Goal: Information Seeking & Learning: Learn about a topic

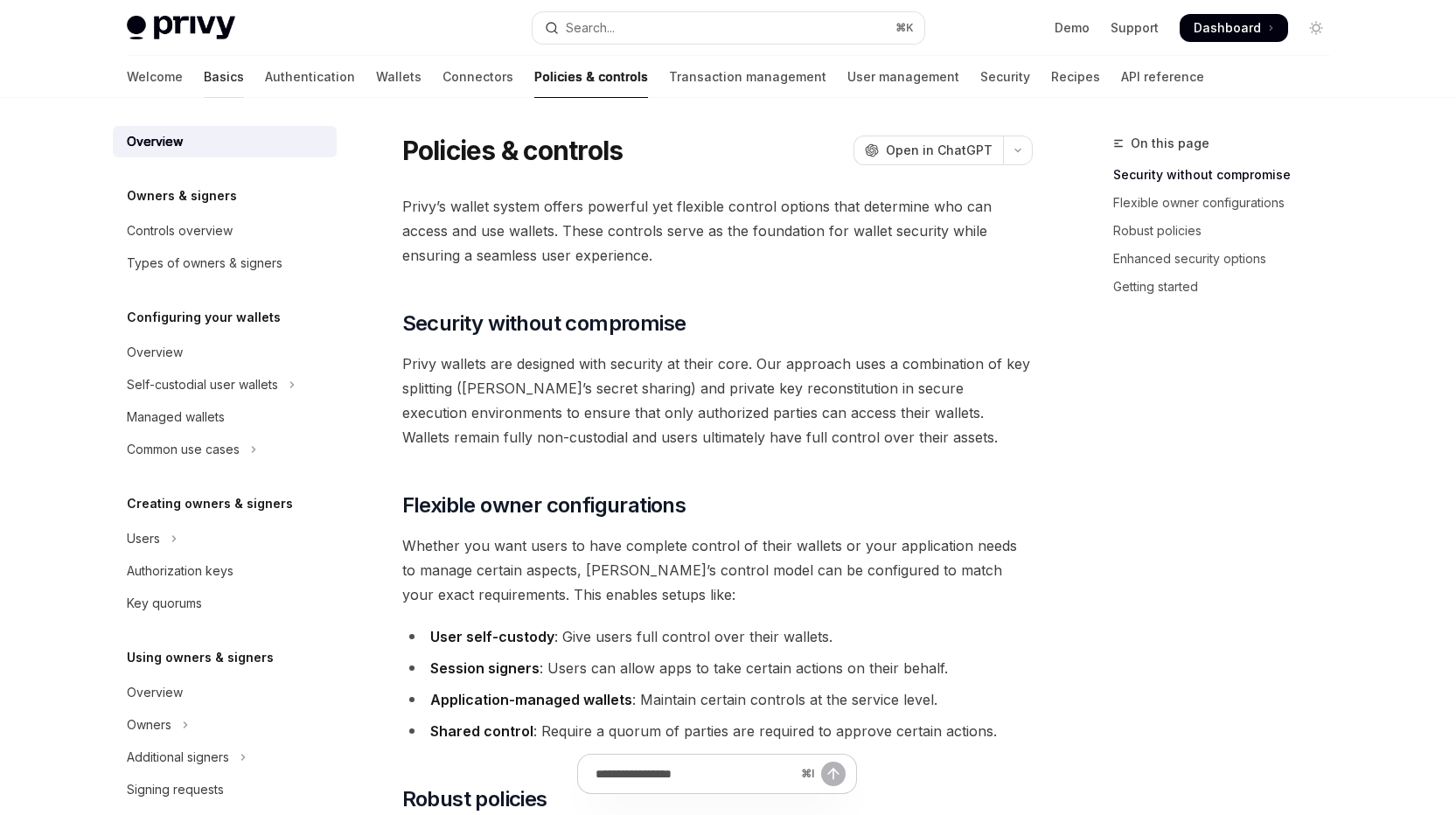
click at [204, 93] on link "Basics" at bounding box center [224, 77] width 40 height 42
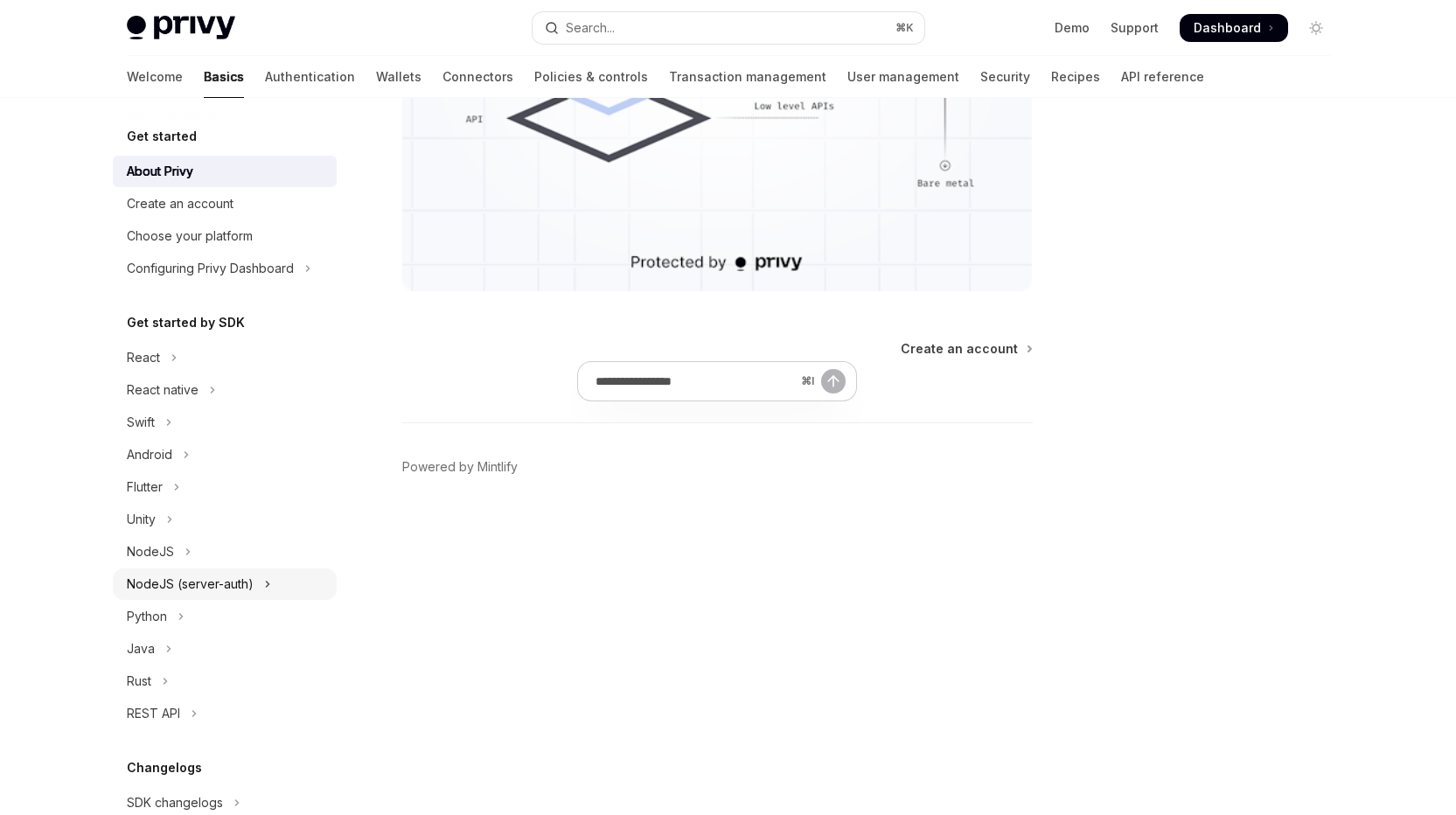
scroll to position [131, 0]
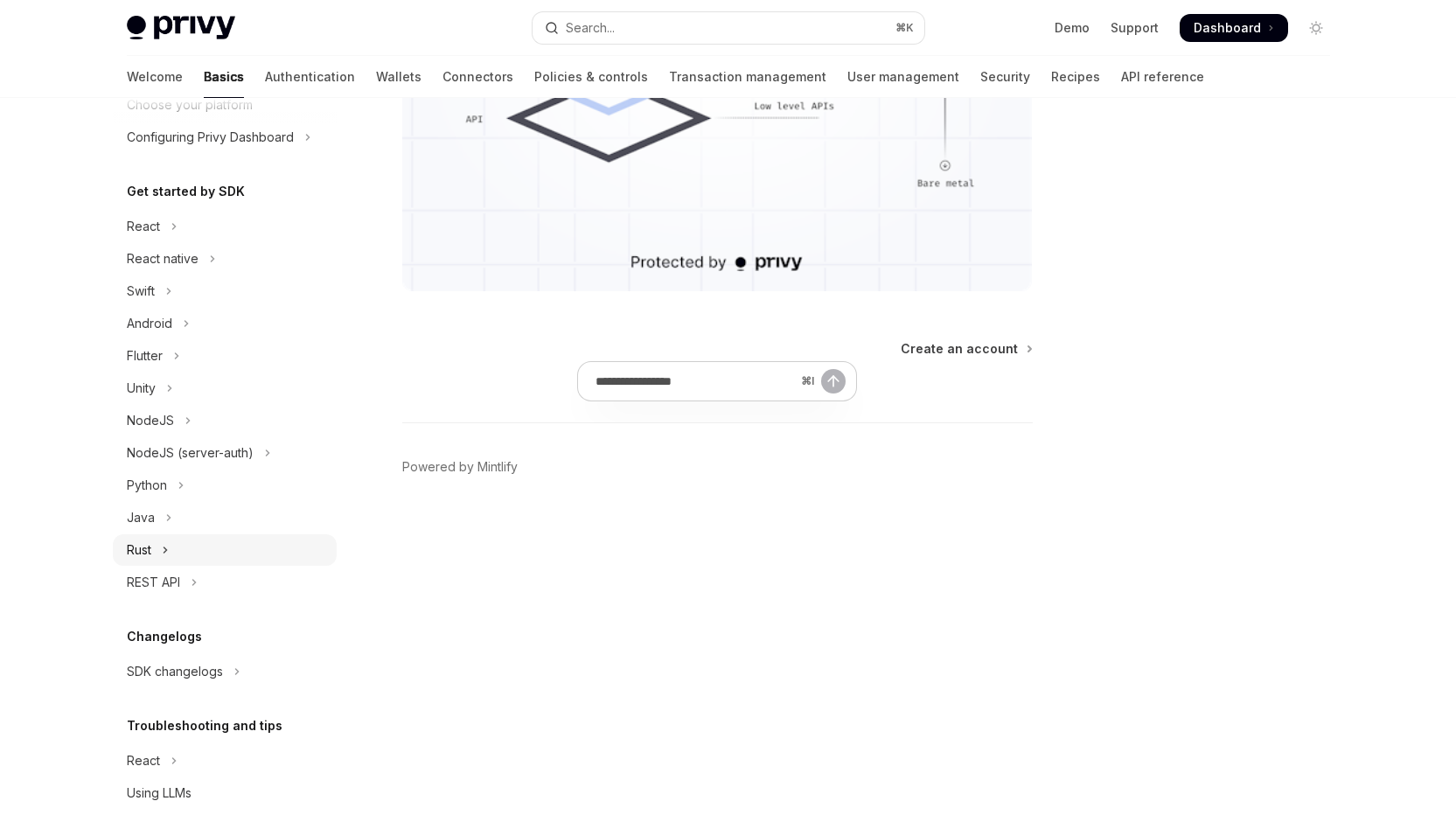
click at [127, 561] on div "Rust" at bounding box center [140, 550] width 25 height 21
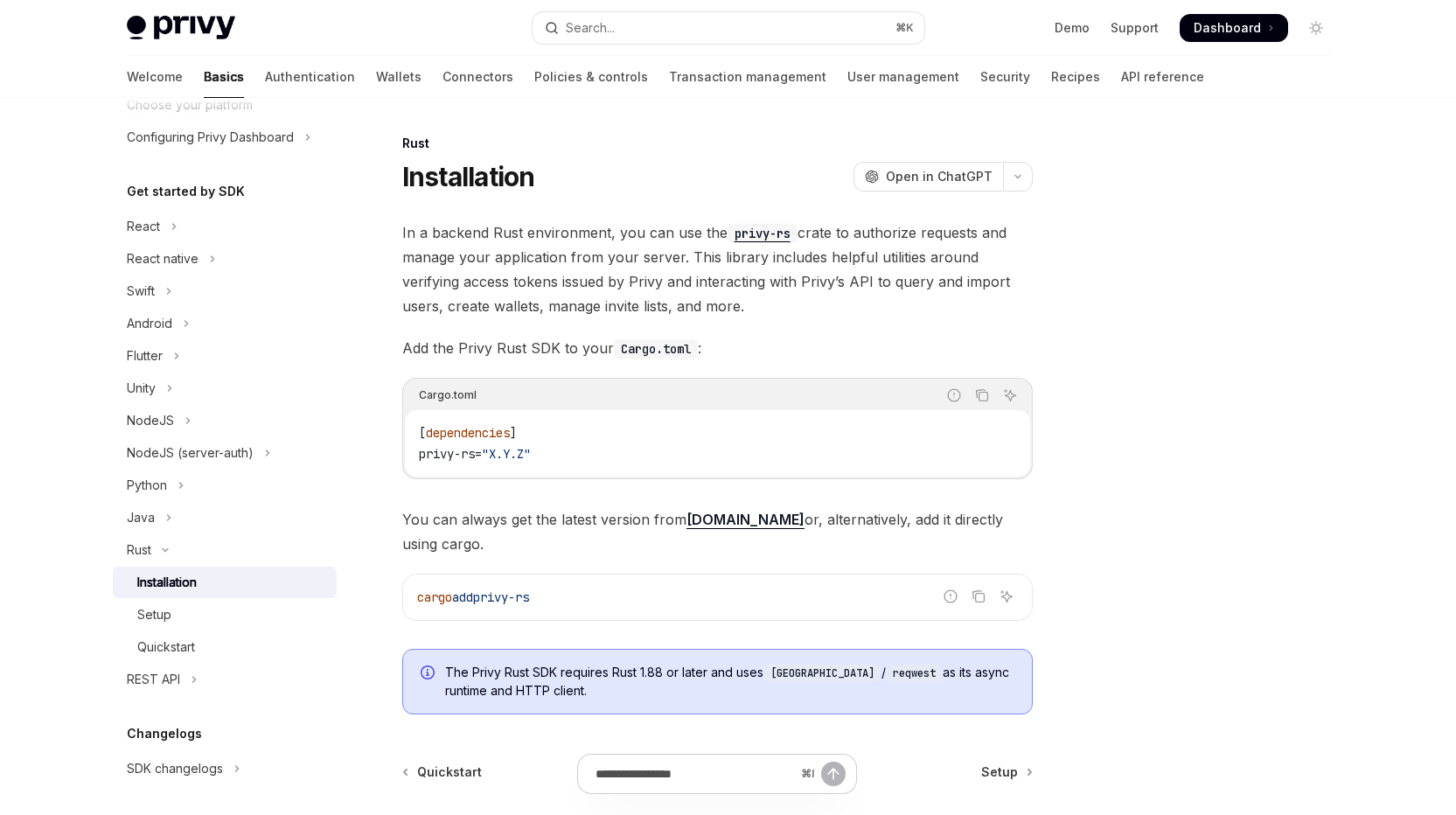
click at [629, 407] on div "Report incorrect code Copy Ask AI" at bounding box center [749, 395] width 545 height 23
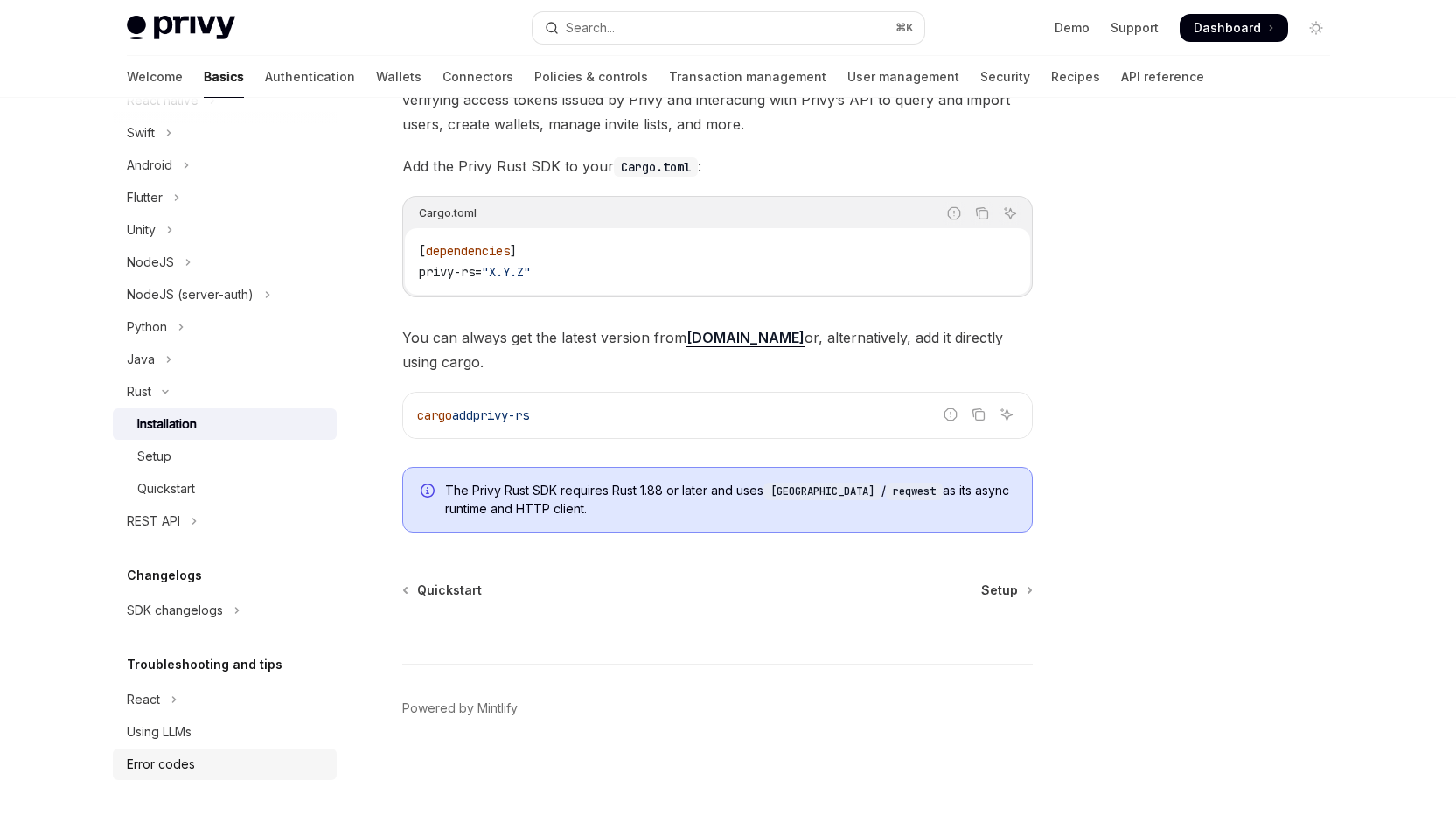
scroll to position [562, 0]
click at [992, 582] on span "Setup" at bounding box center [1000, 590] width 36 height 17
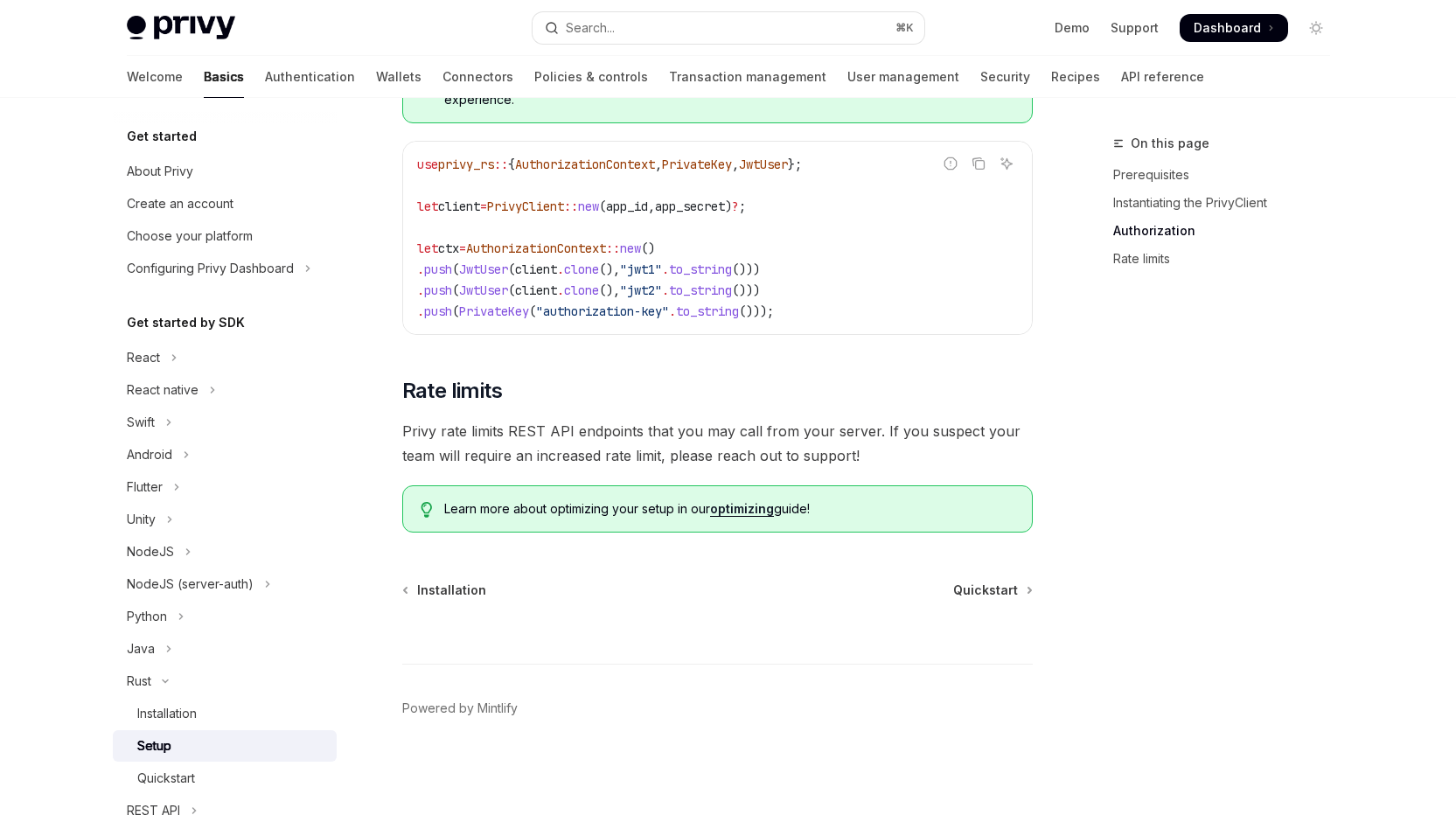
scroll to position [1431, 0]
click at [113, 220] on link "Create an account" at bounding box center [225, 204] width 224 height 32
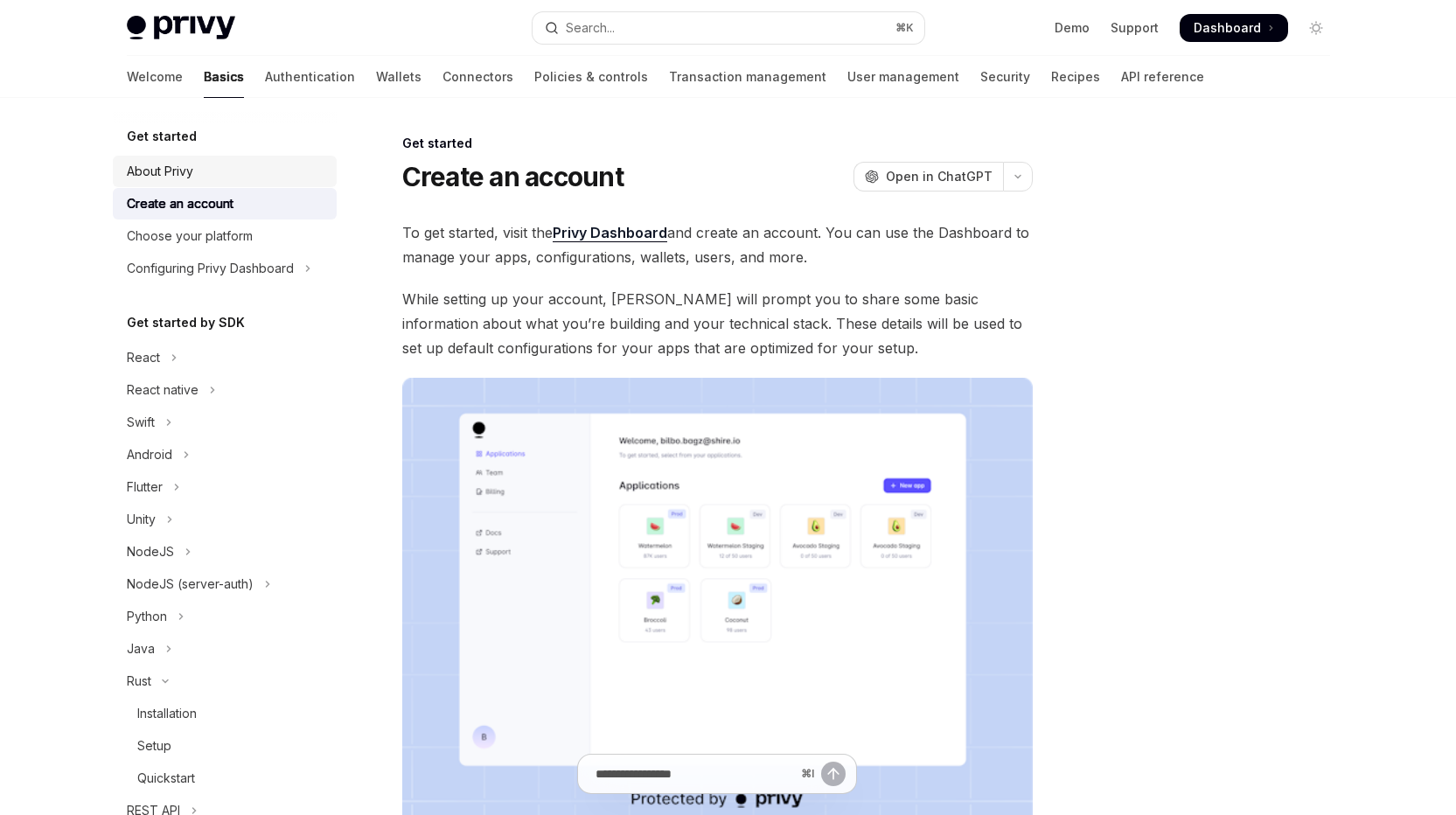
click at [127, 182] on div "About Privy" at bounding box center [160, 171] width 66 height 21
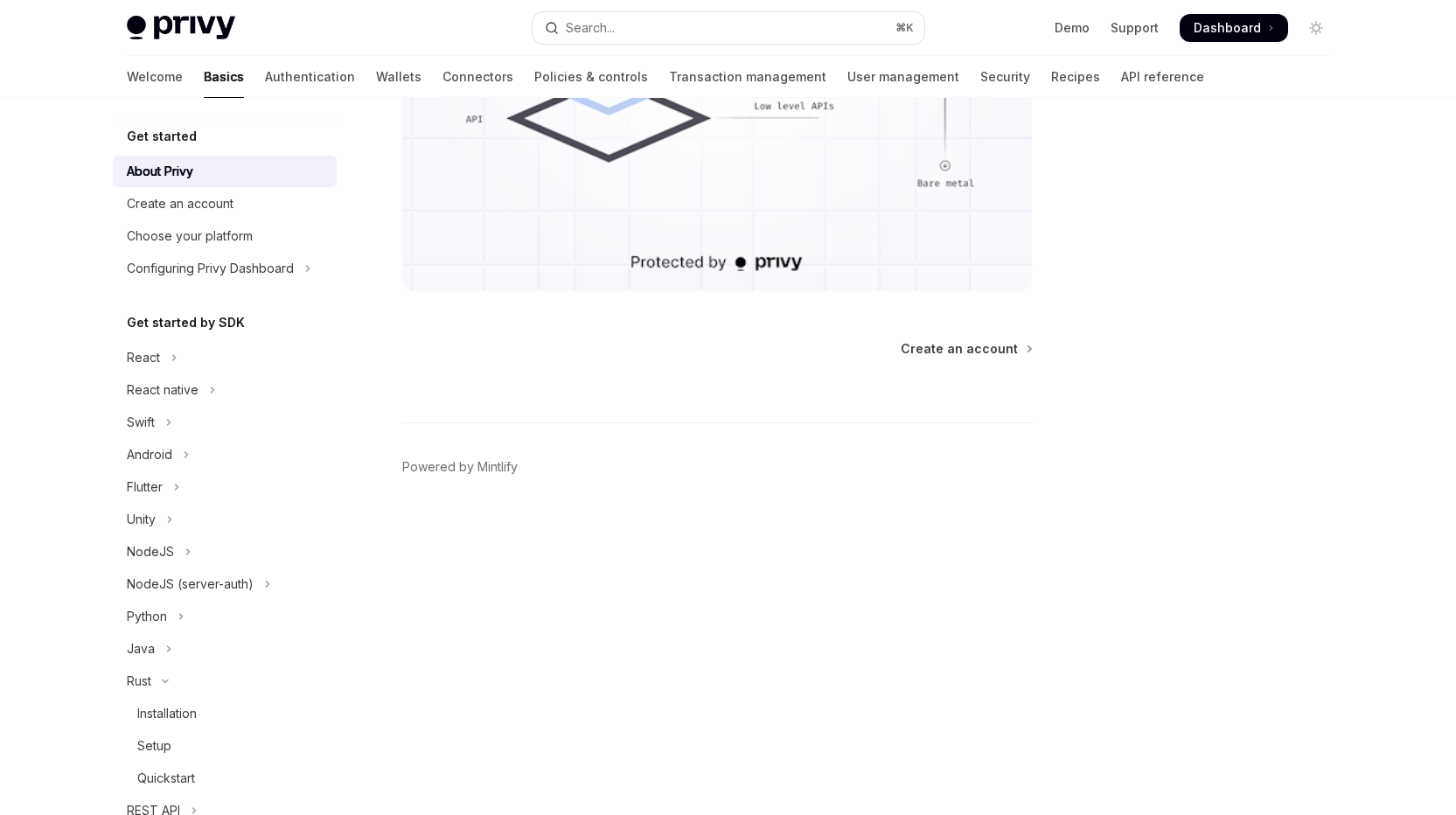
scroll to position [2112, 0]
click at [907, 358] on span "Create an account" at bounding box center [960, 349] width 118 height 17
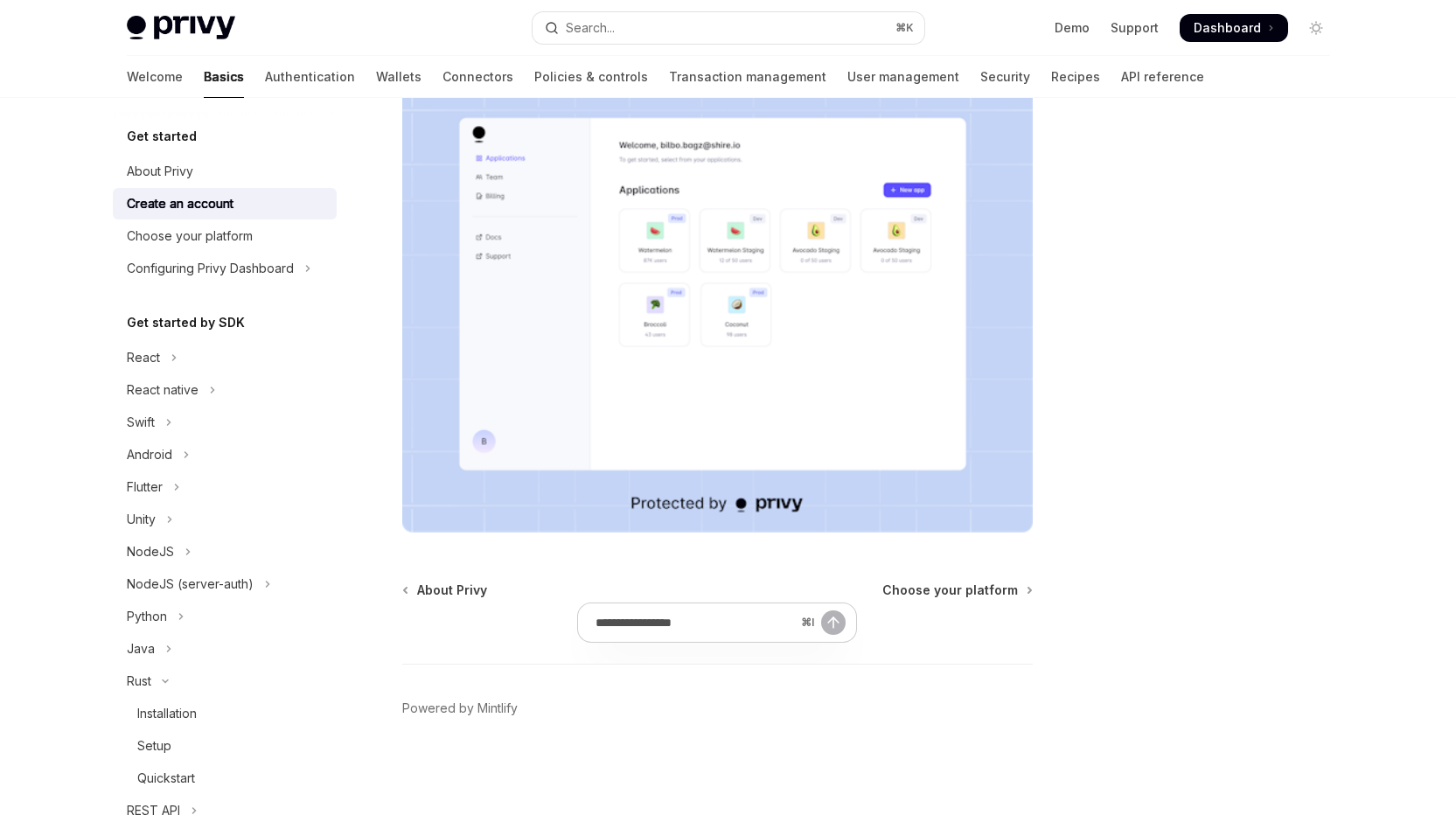
scroll to position [525, 0]
click at [928, 582] on span "Choose your platform" at bounding box center [951, 590] width 136 height 17
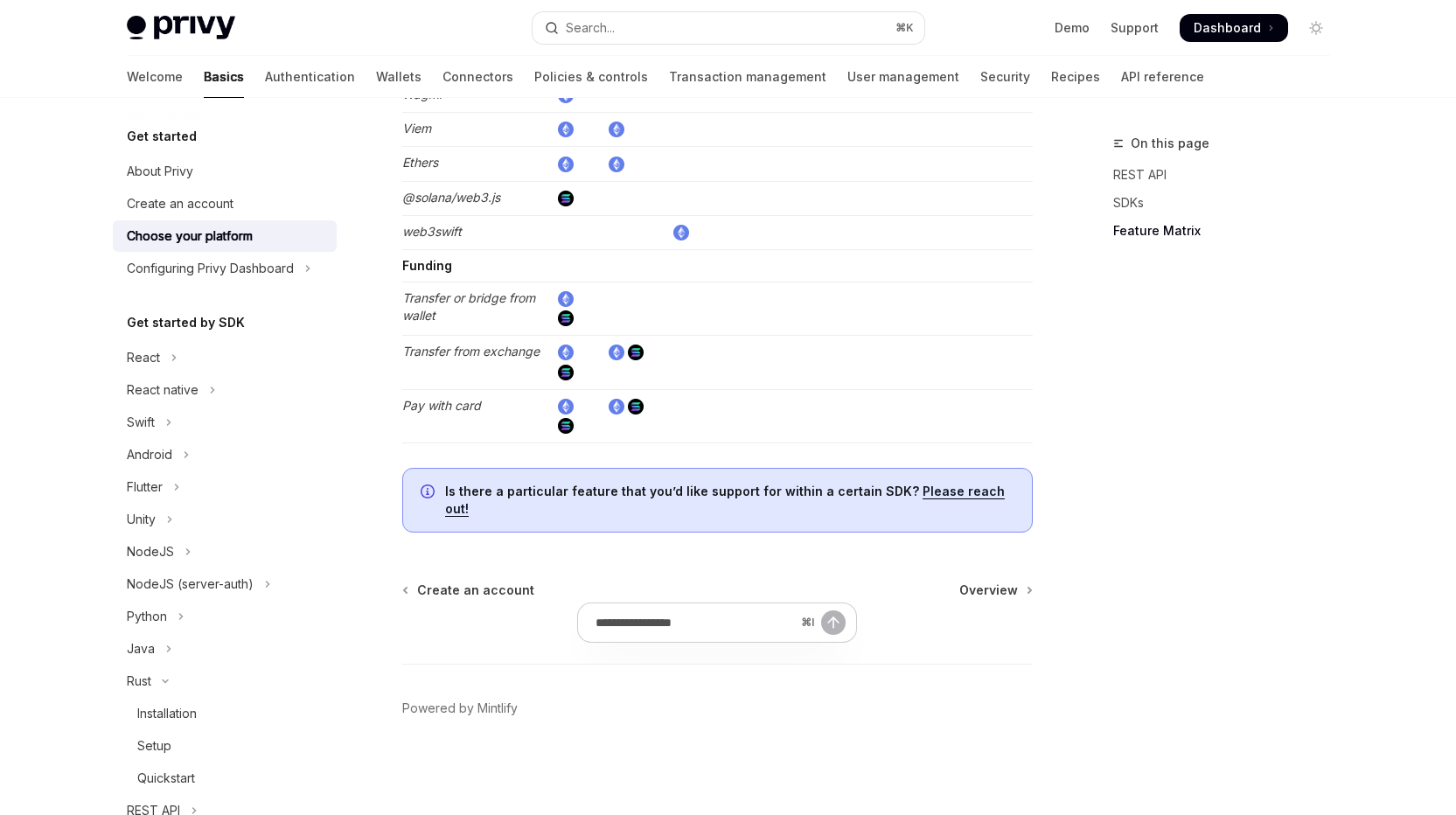
scroll to position [4434, 0]
click at [998, 582] on span "Overview" at bounding box center [988, 590] width 58 height 17
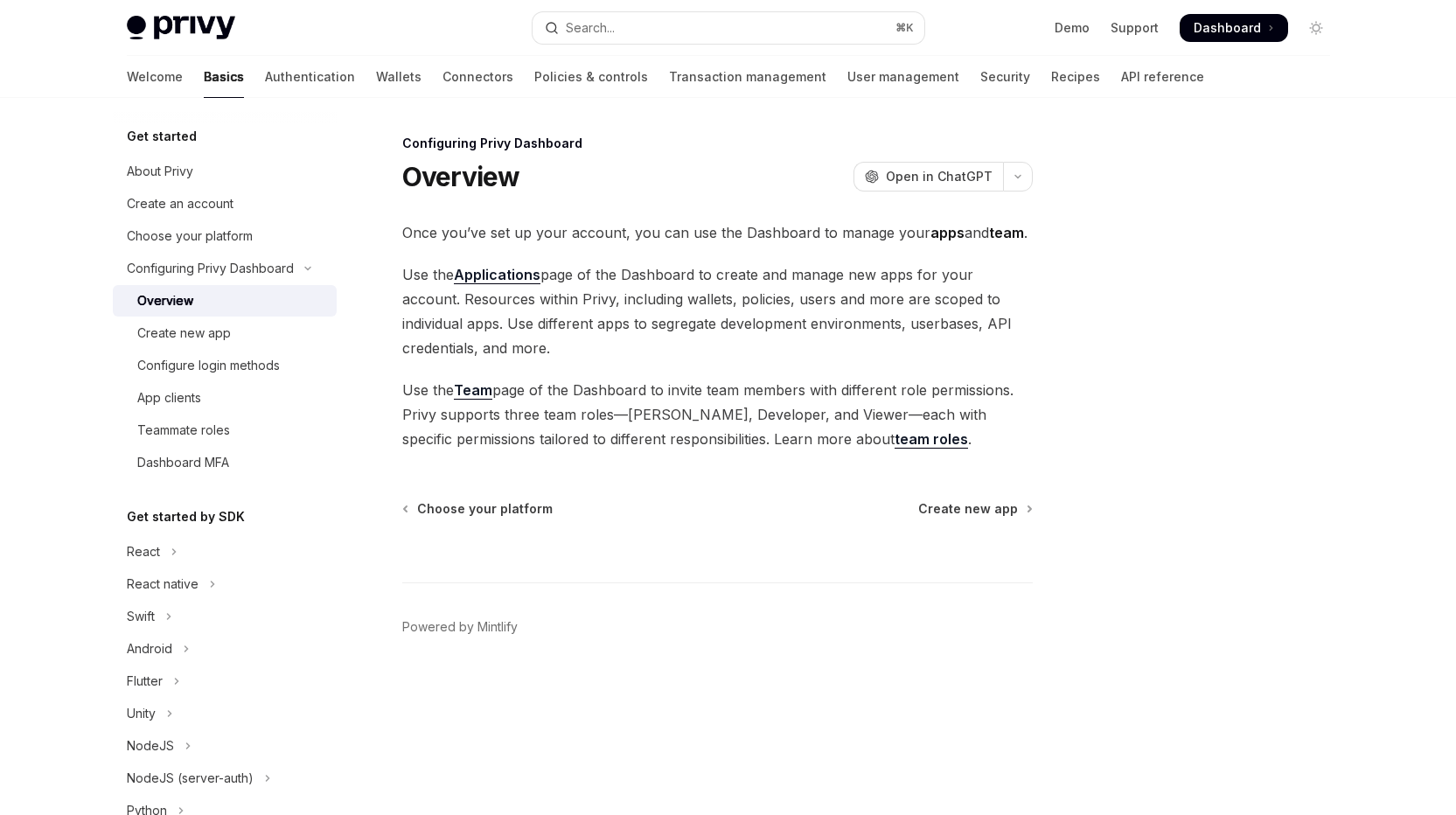
scroll to position [193, 0]
click at [927, 518] on span "Create new app" at bounding box center [968, 509] width 99 height 17
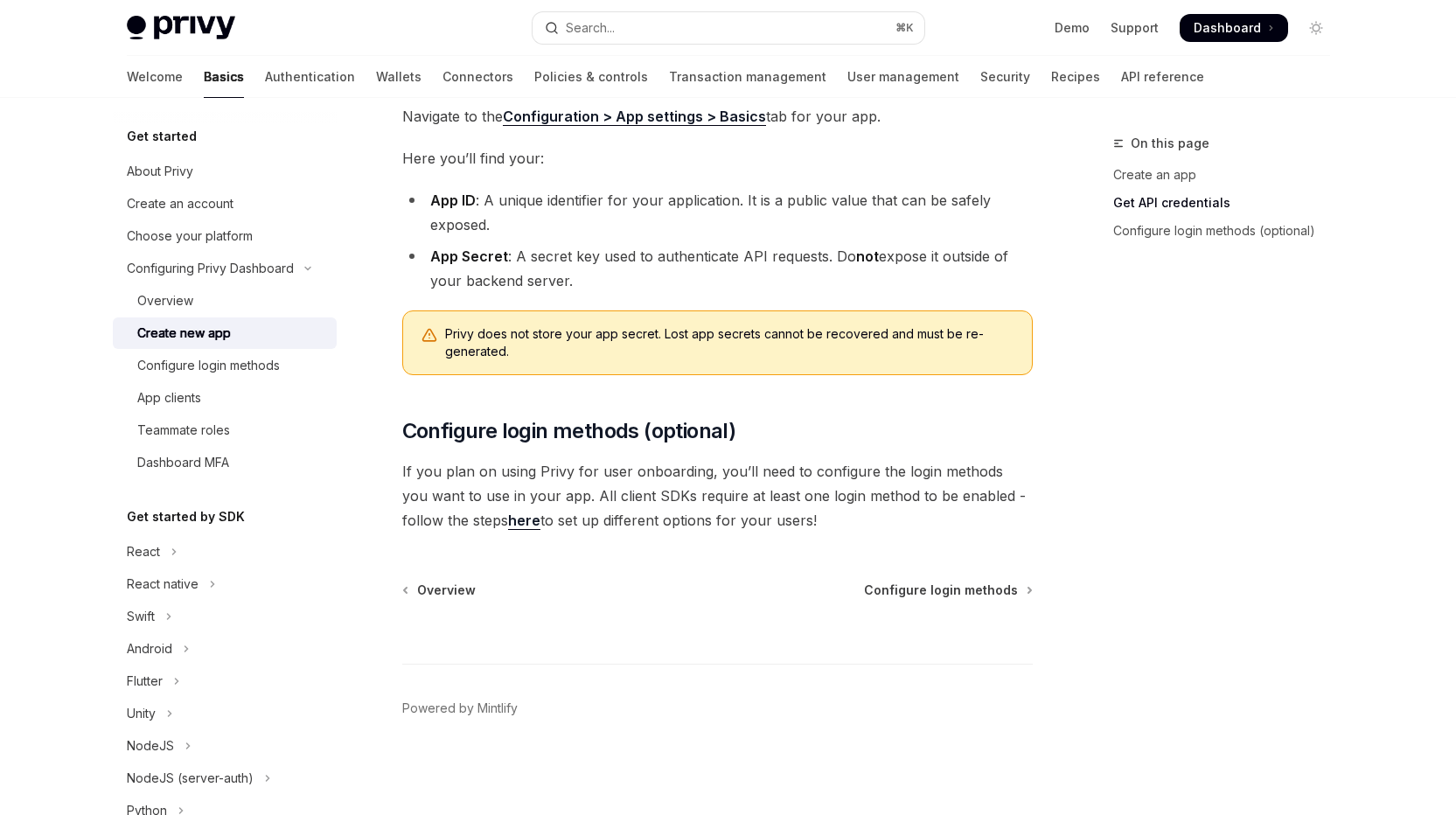
scroll to position [813, 0]
click at [866, 582] on span "Configure login methods" at bounding box center [940, 590] width 154 height 17
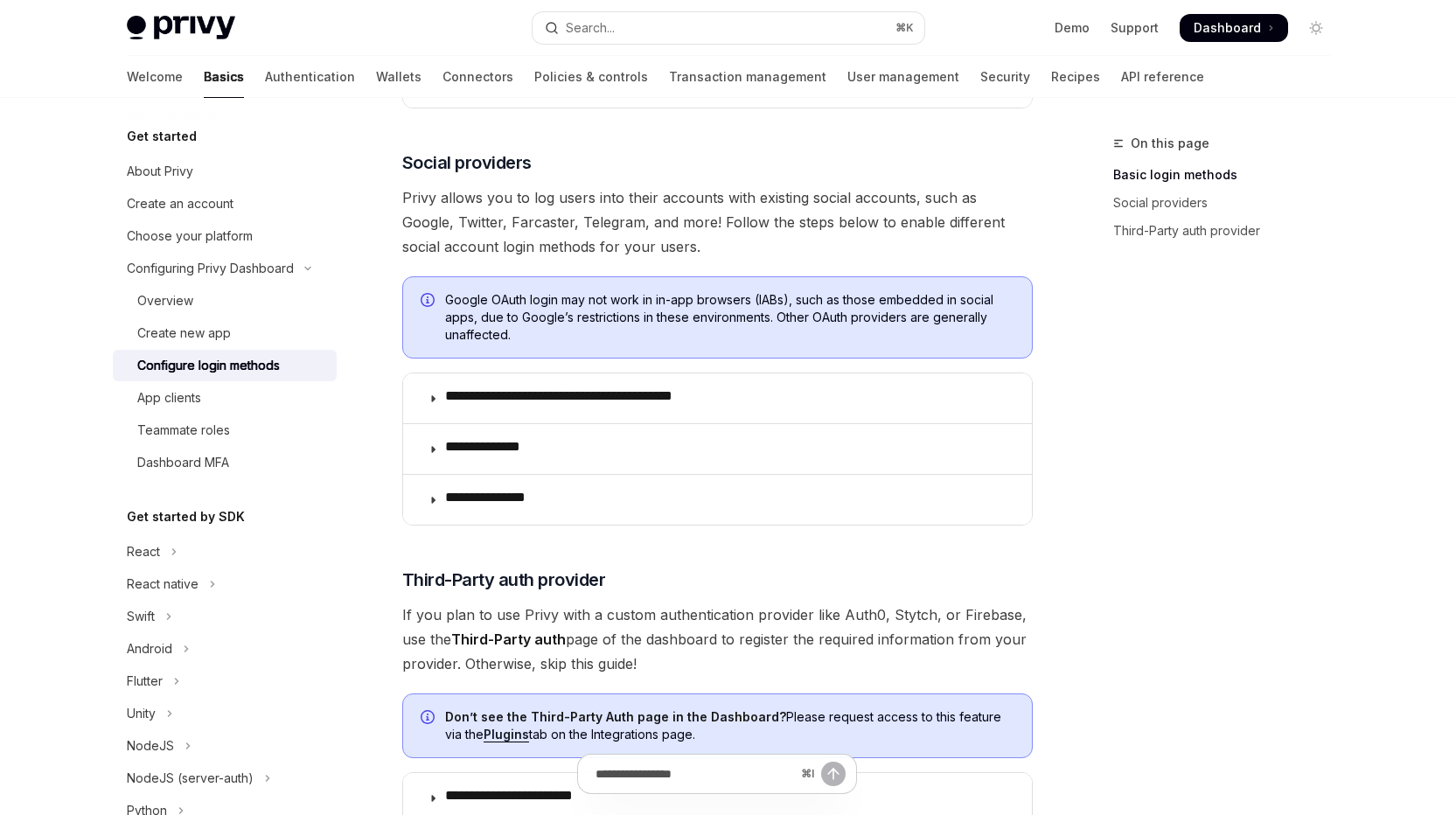
scroll to position [537, 0]
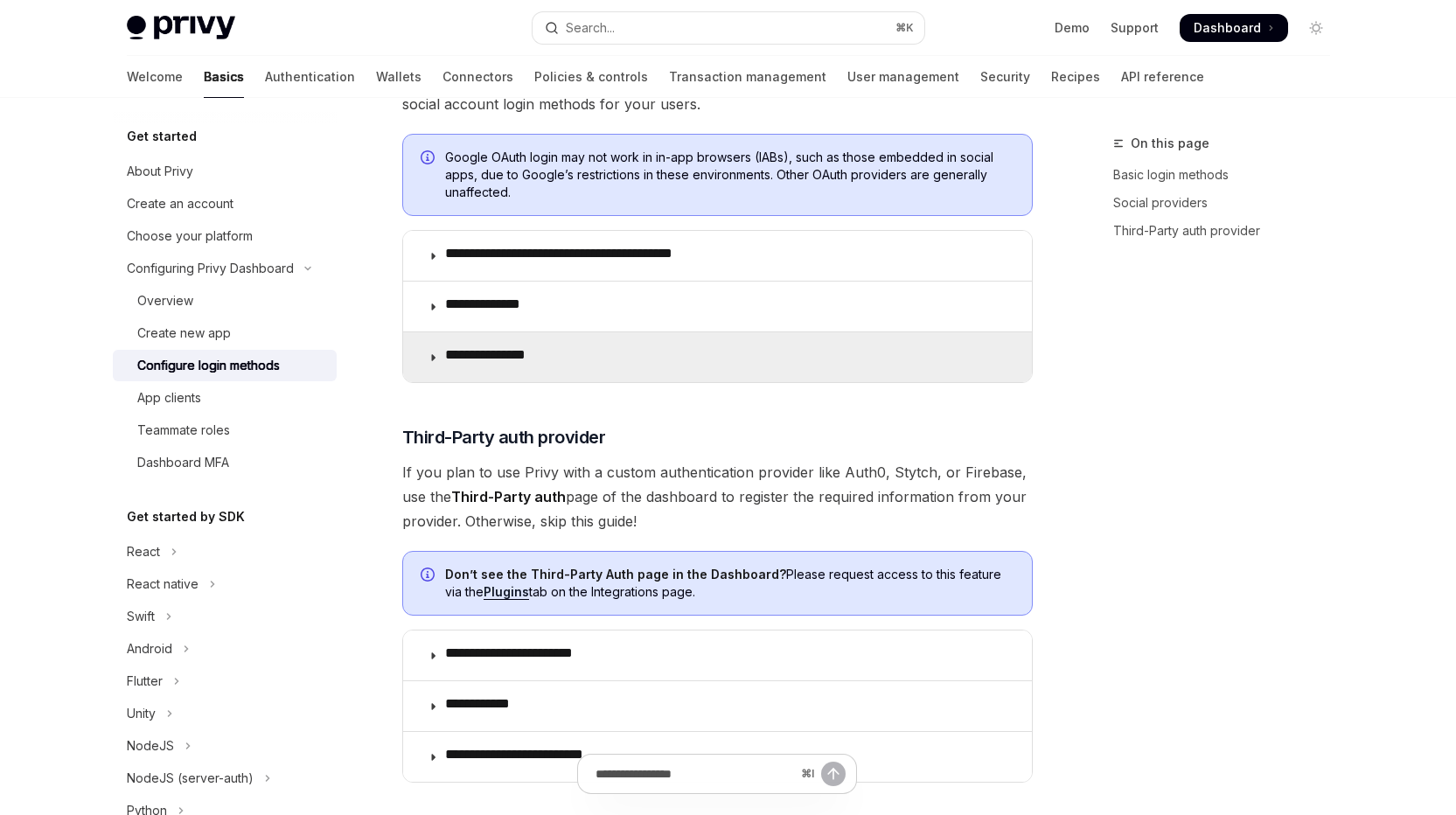
scroll to position [2072, 0]
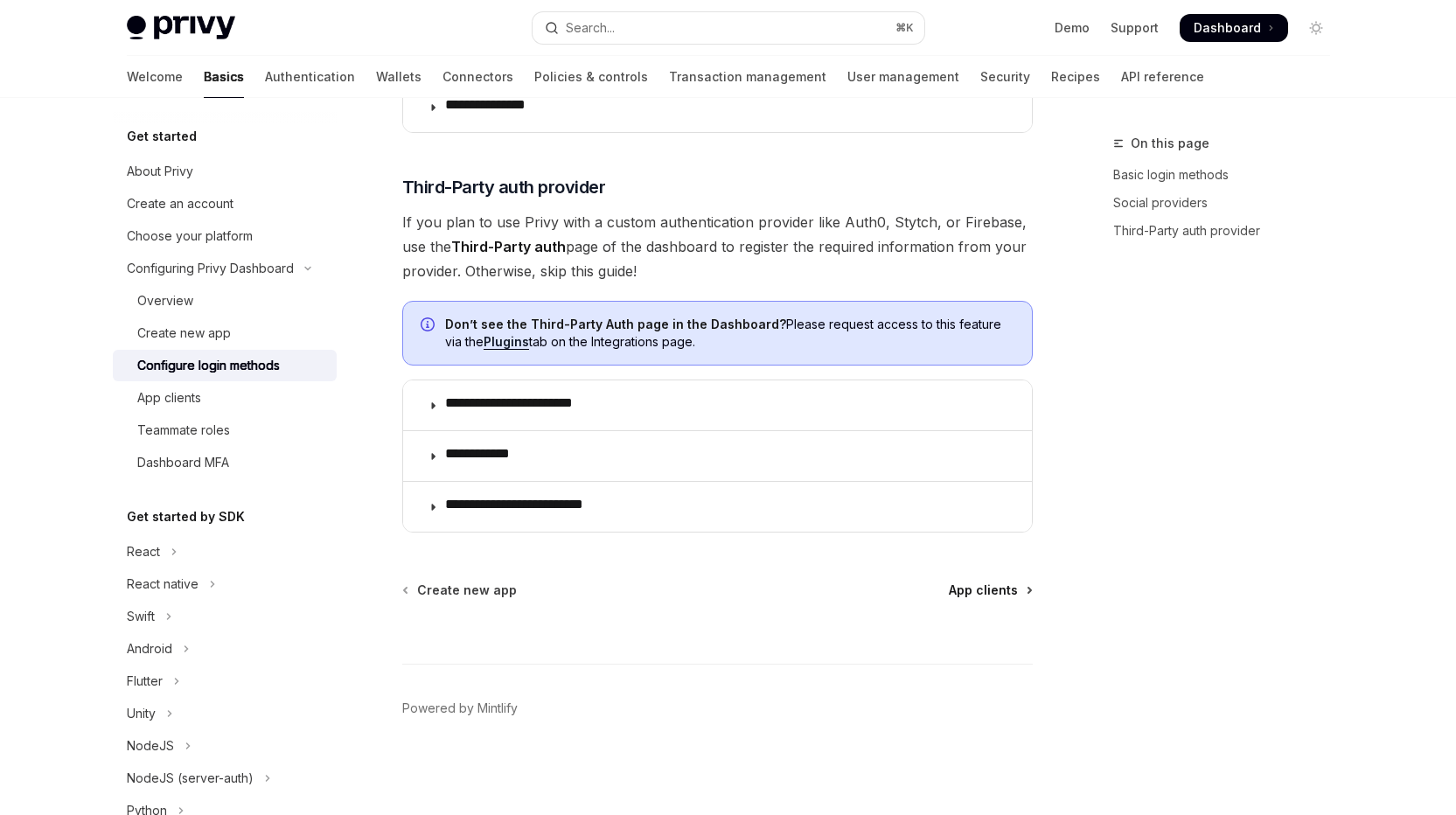
click at [949, 582] on span "App clients" at bounding box center [983, 590] width 69 height 17
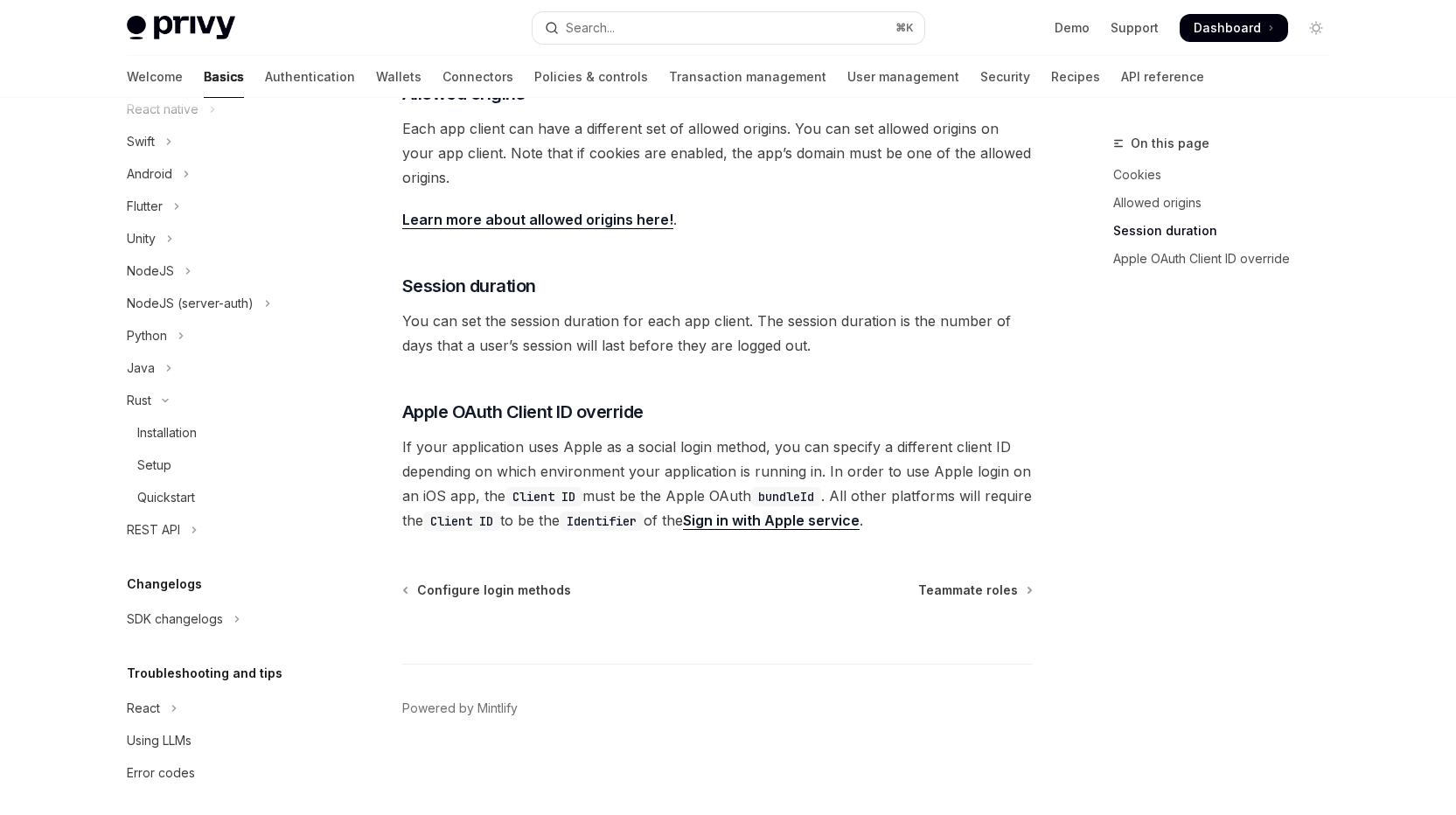
scroll to position [1073, 0]
click at [935, 599] on div "⌘ I" at bounding box center [717, 631] width 630 height 65
click at [935, 582] on span "Teammate roles" at bounding box center [968, 590] width 99 height 17
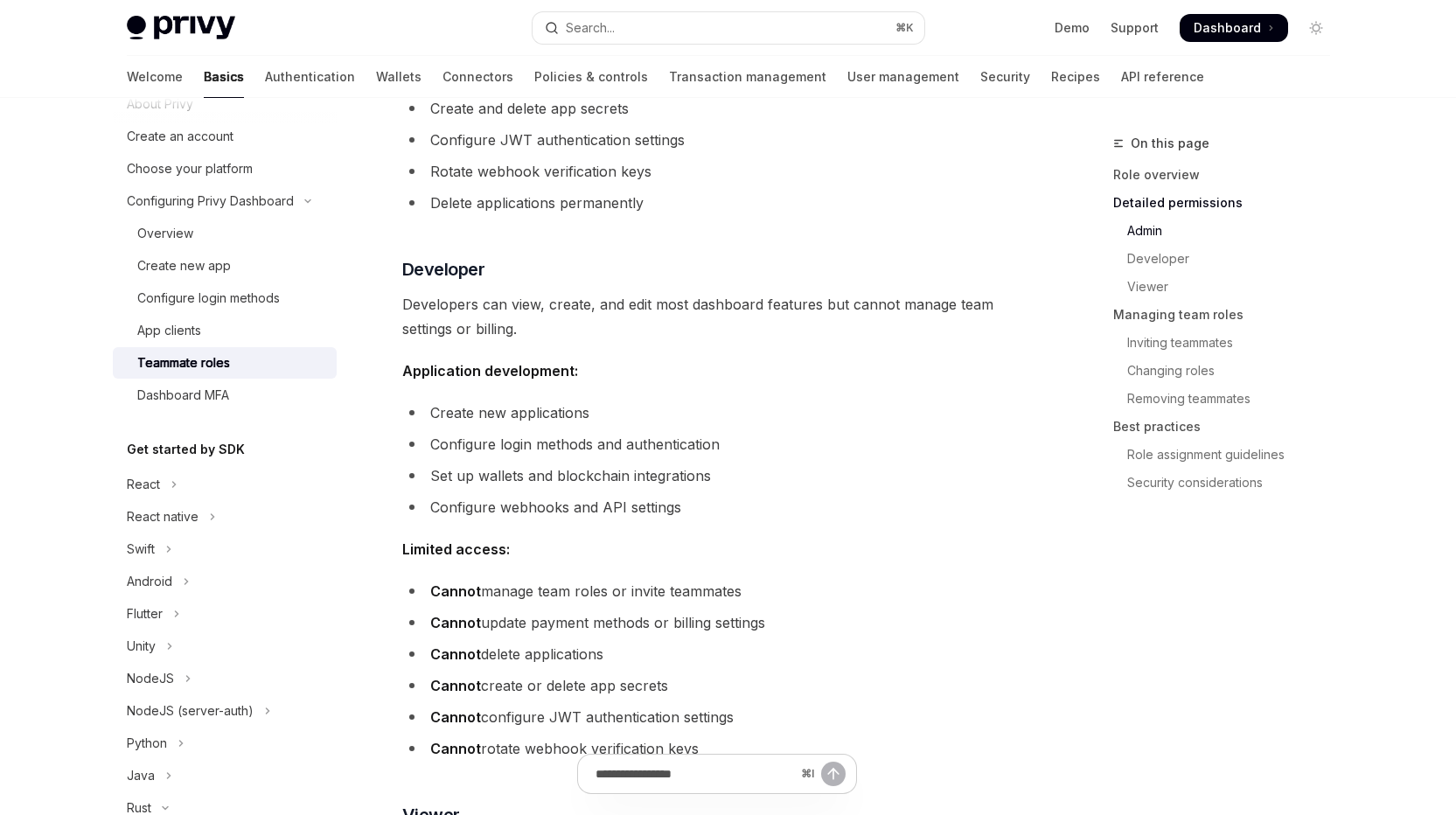
scroll to position [989, 0]
click at [1169, 98] on link "API reference" at bounding box center [1162, 77] width 83 height 42
type textarea "*"
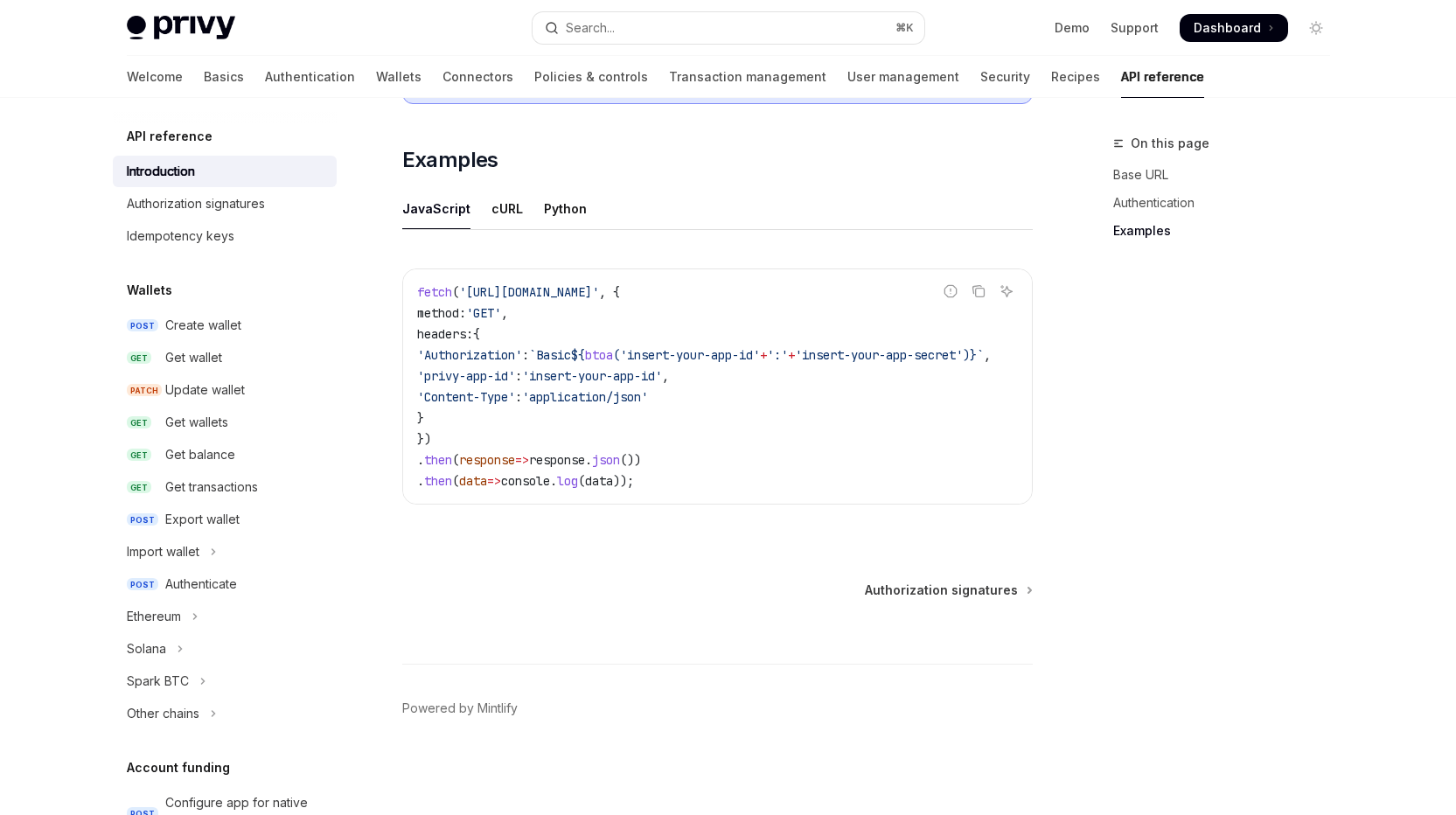
scroll to position [1600, 0]
drag, startPoint x: 582, startPoint y: 456, endPoint x: 653, endPoint y: 465, distance: 71.6
click at [653, 465] on div "Report incorrect code Copy Ask AI fetch ( '[URL][DOMAIN_NAME]' , { method: 'GET…" at bounding box center [717, 386] width 630 height 236
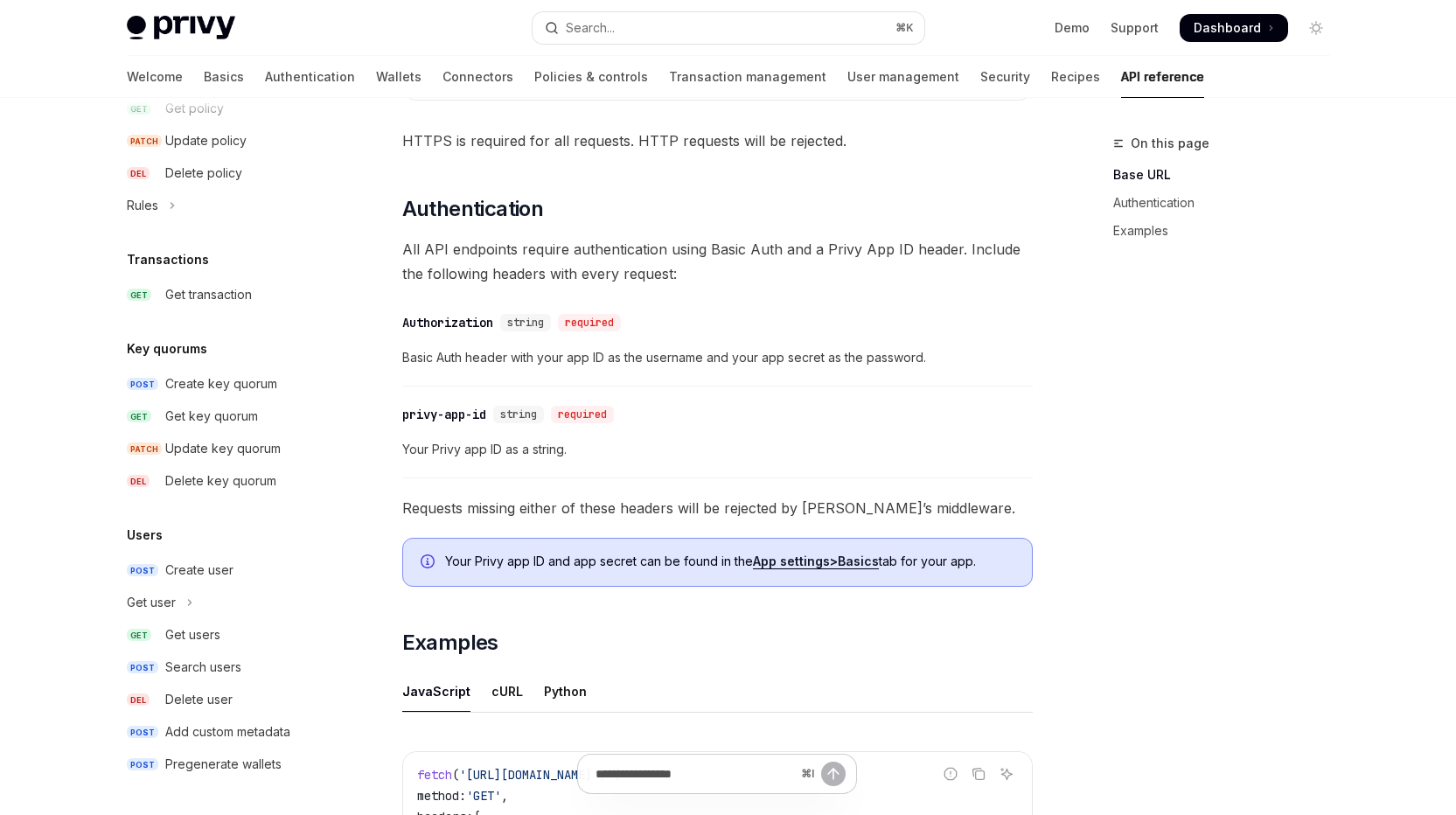
scroll to position [1511, 0]
click at [165, 560] on div "Create user" at bounding box center [199, 570] width 68 height 21
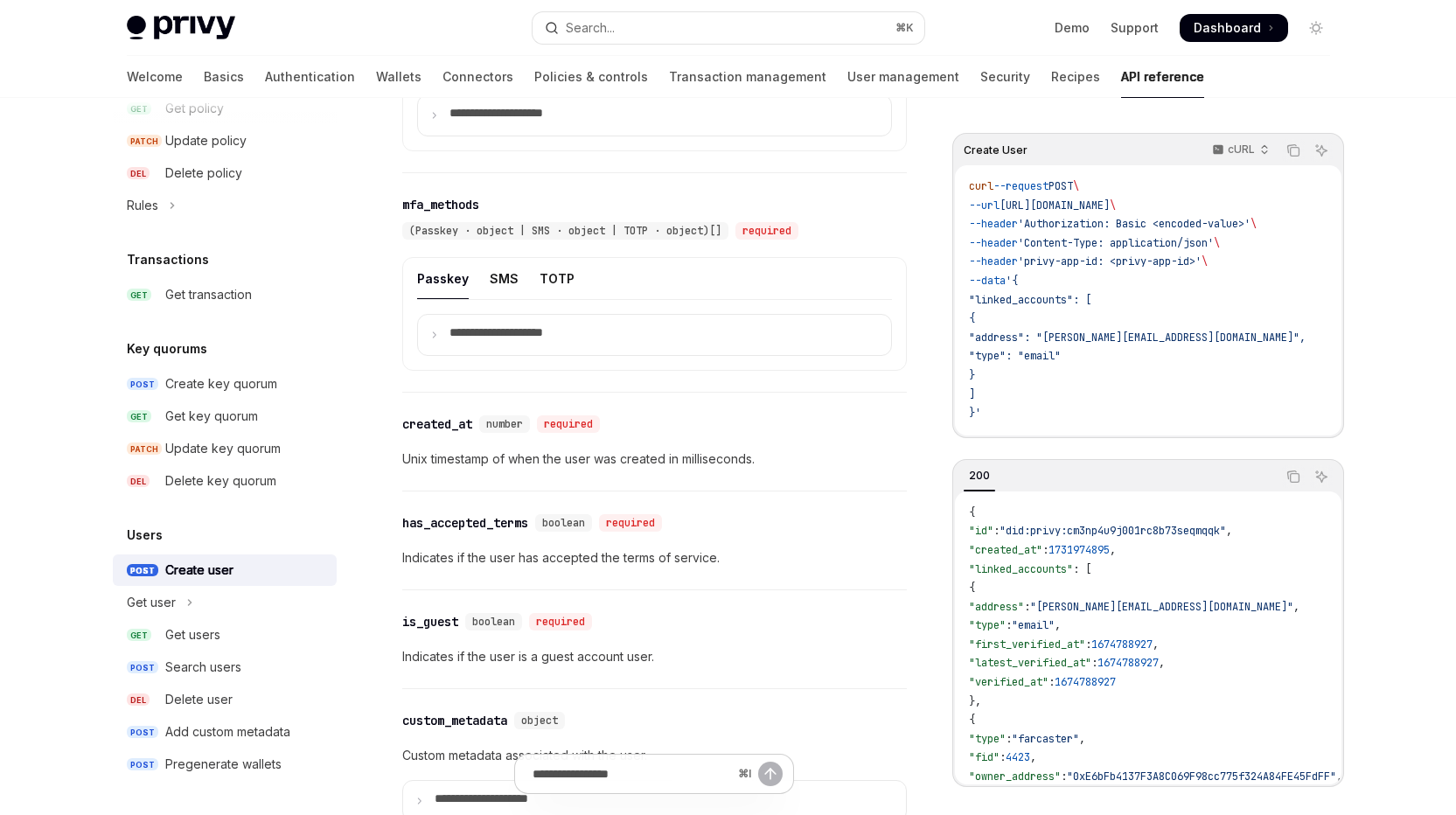
scroll to position [1794, 0]
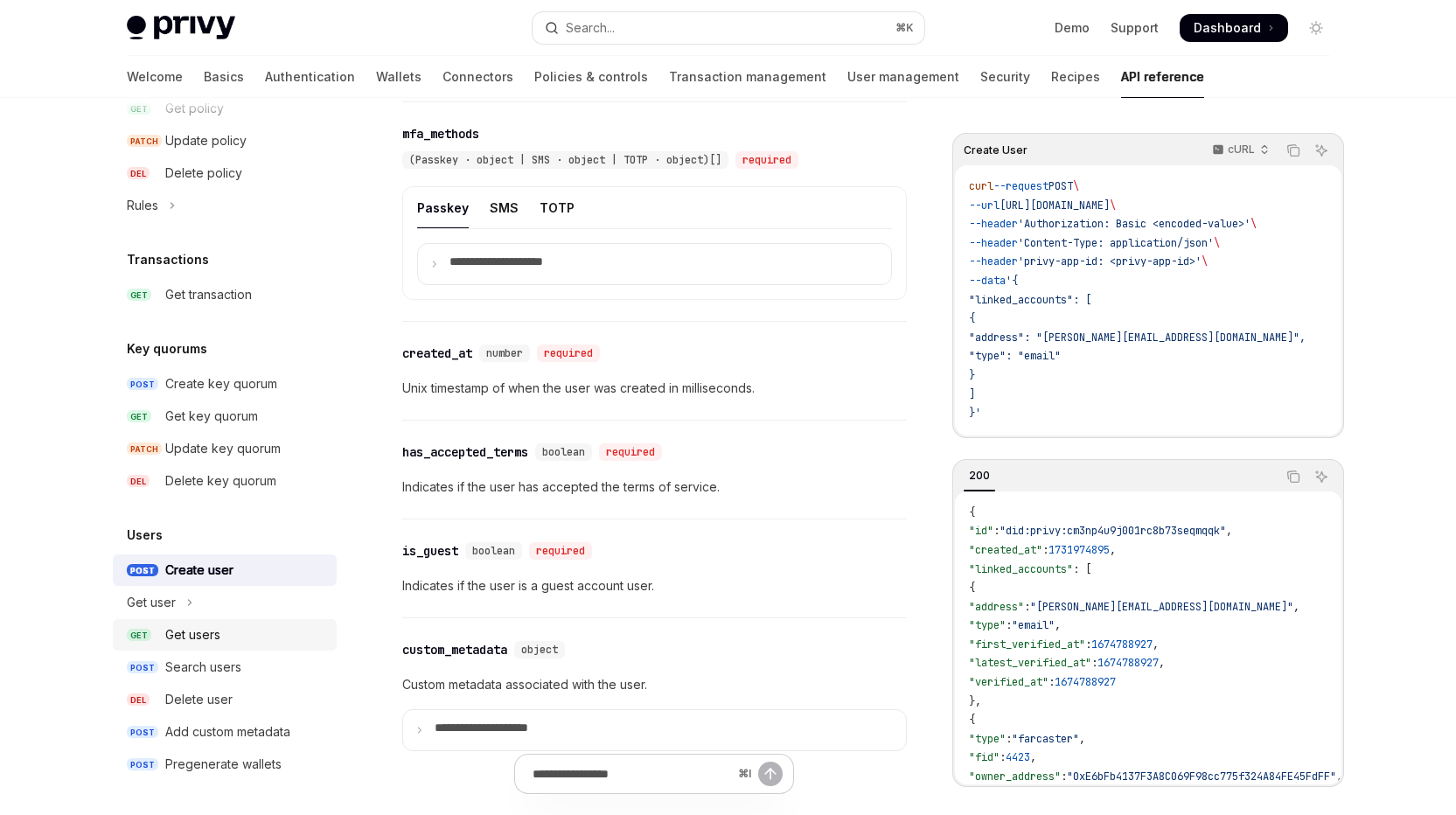
click at [173, 625] on div "Get users" at bounding box center [246, 635] width 161 height 21
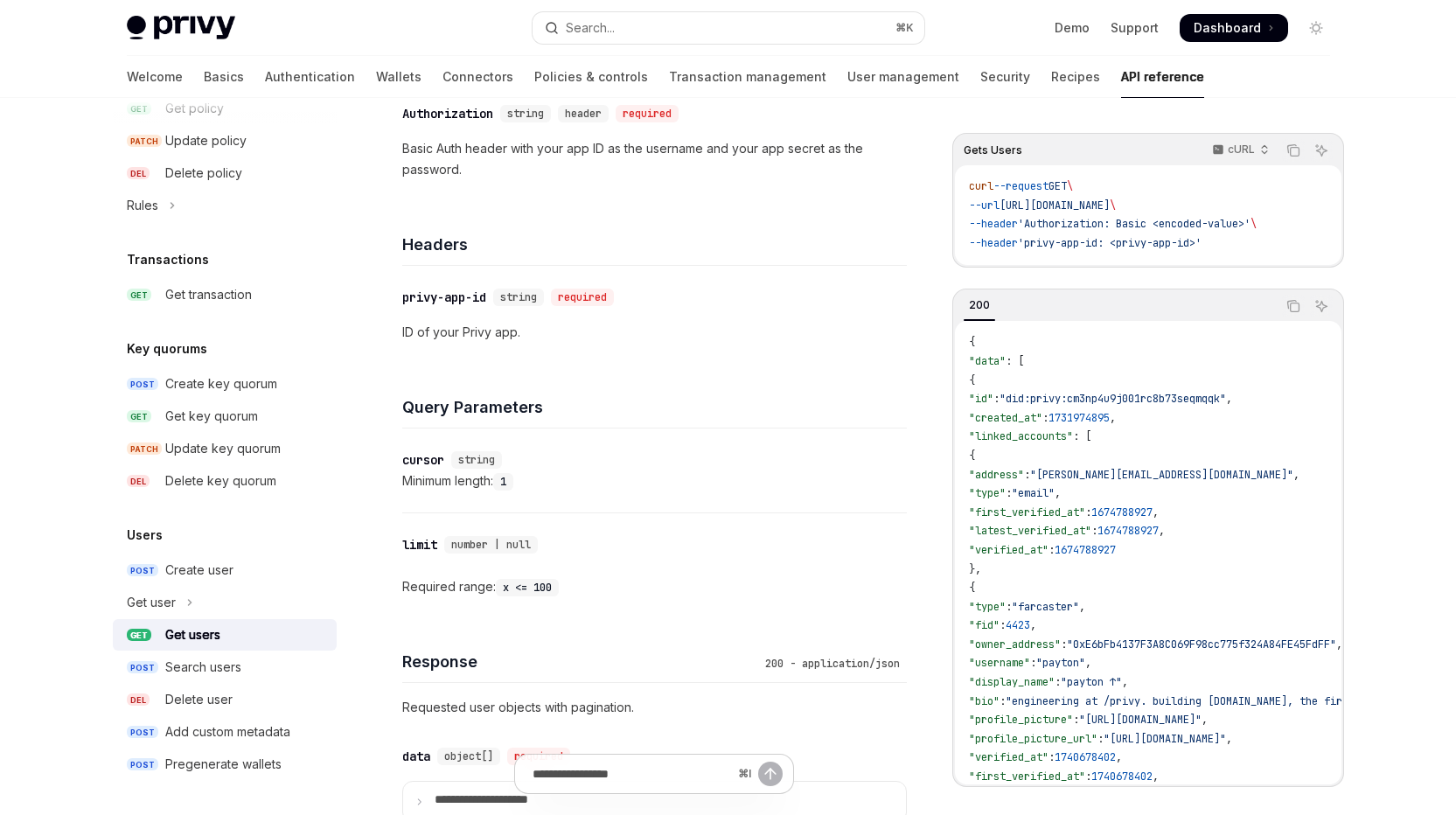
scroll to position [318, 0]
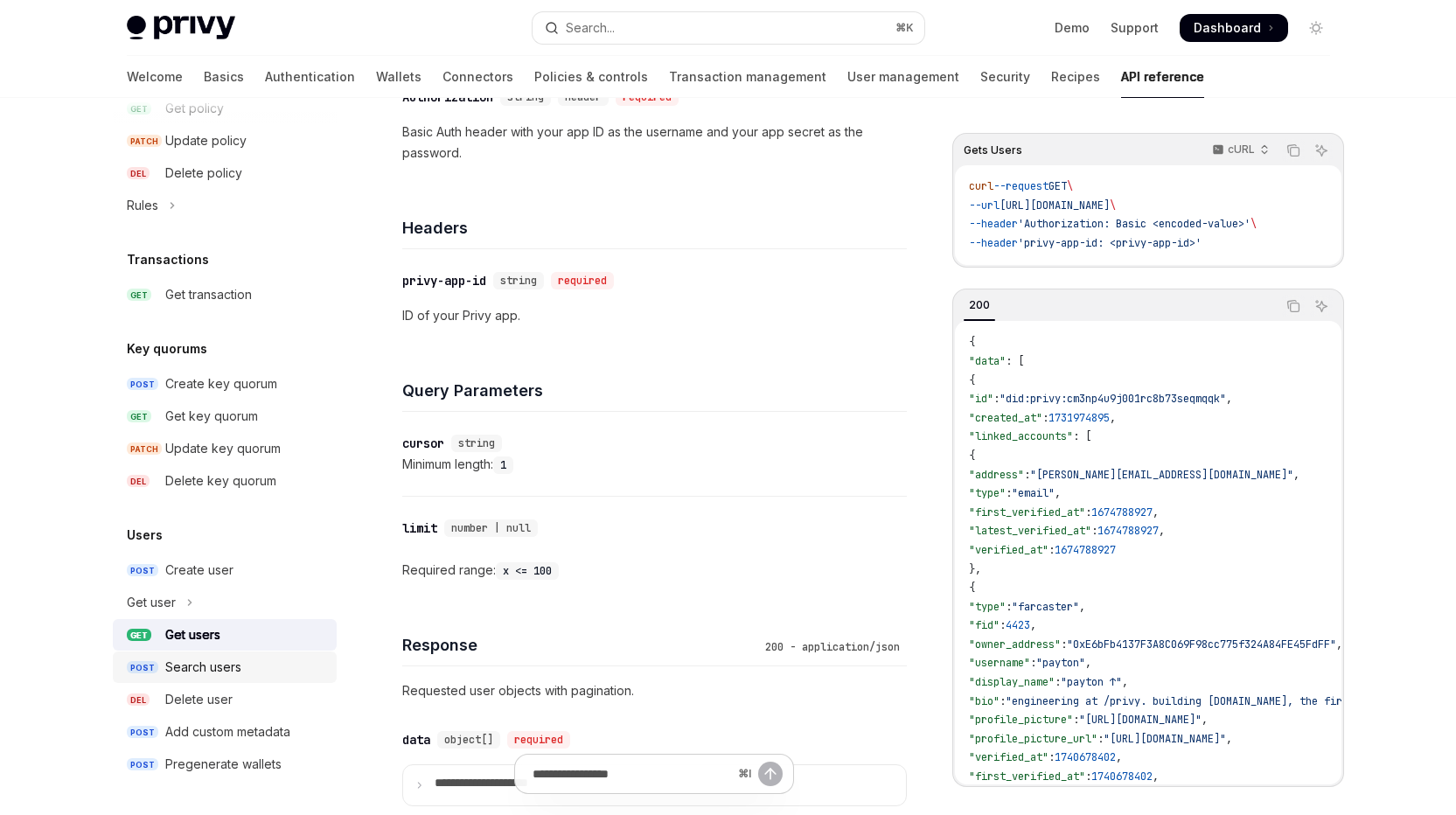
click at [165, 657] on div "Search users" at bounding box center [204, 668] width 77 height 21
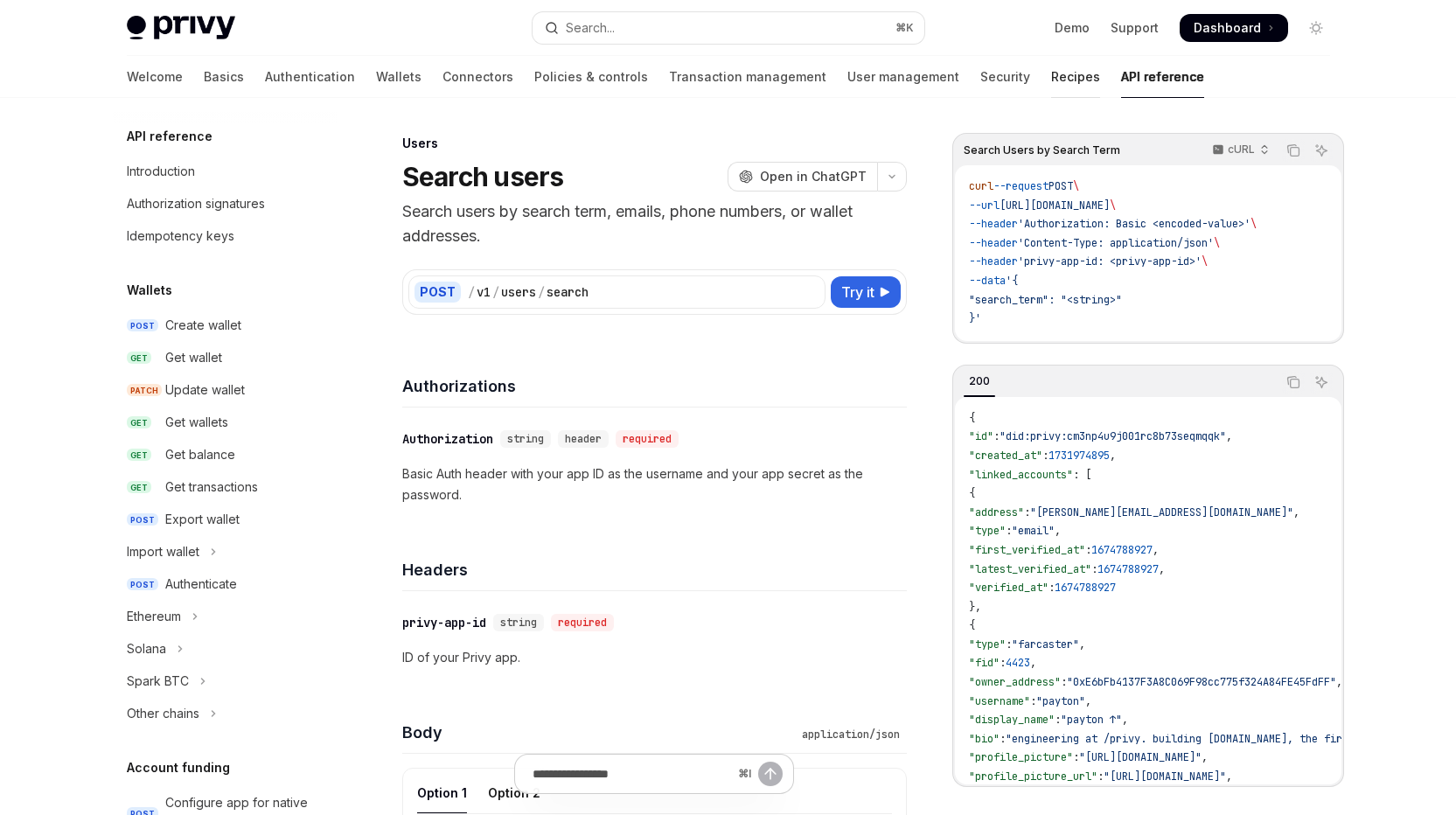
click at [1098, 97] on link "Recipes" at bounding box center [1075, 77] width 49 height 42
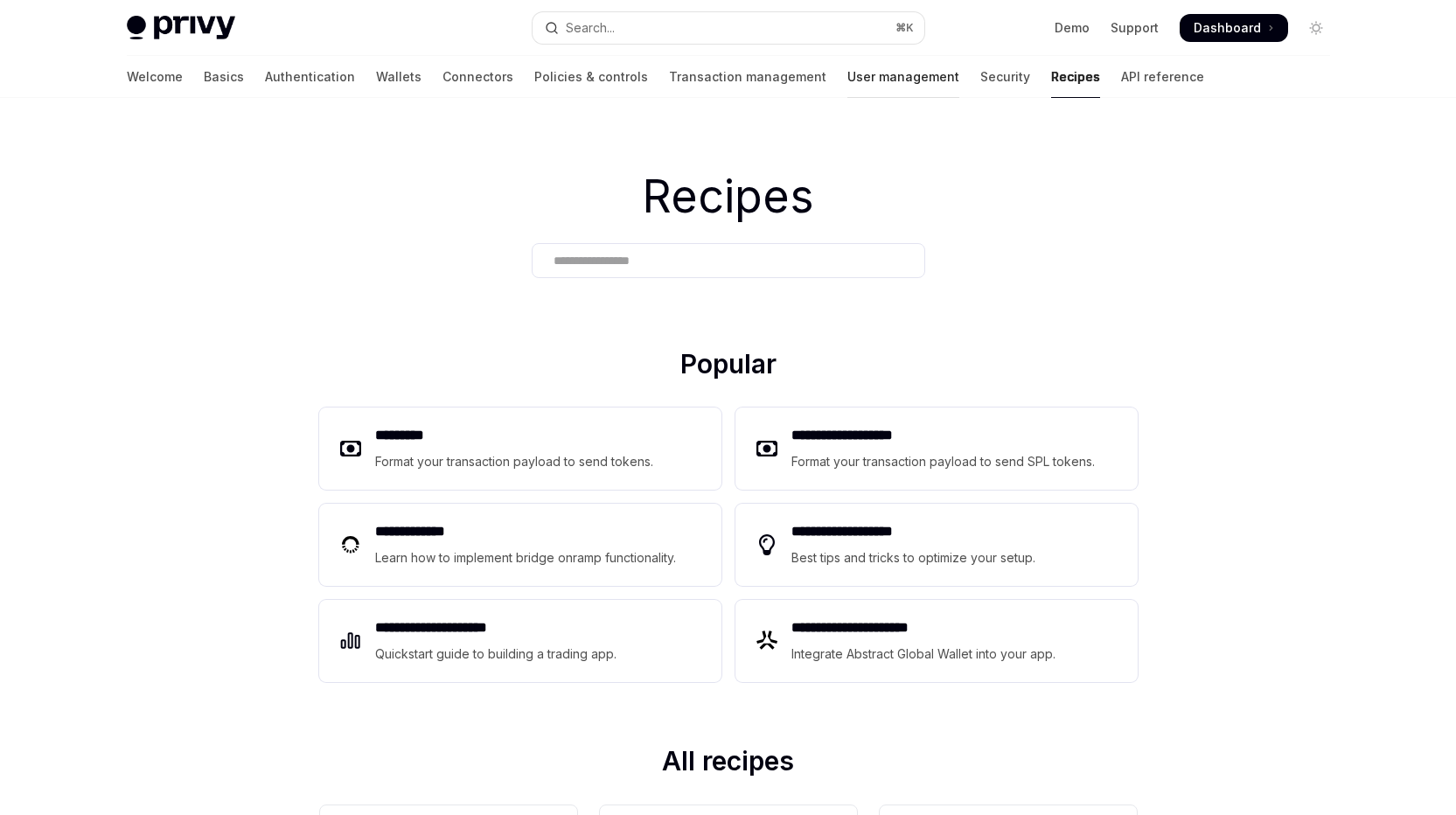
click at [911, 98] on link "User management" at bounding box center [903, 77] width 112 height 42
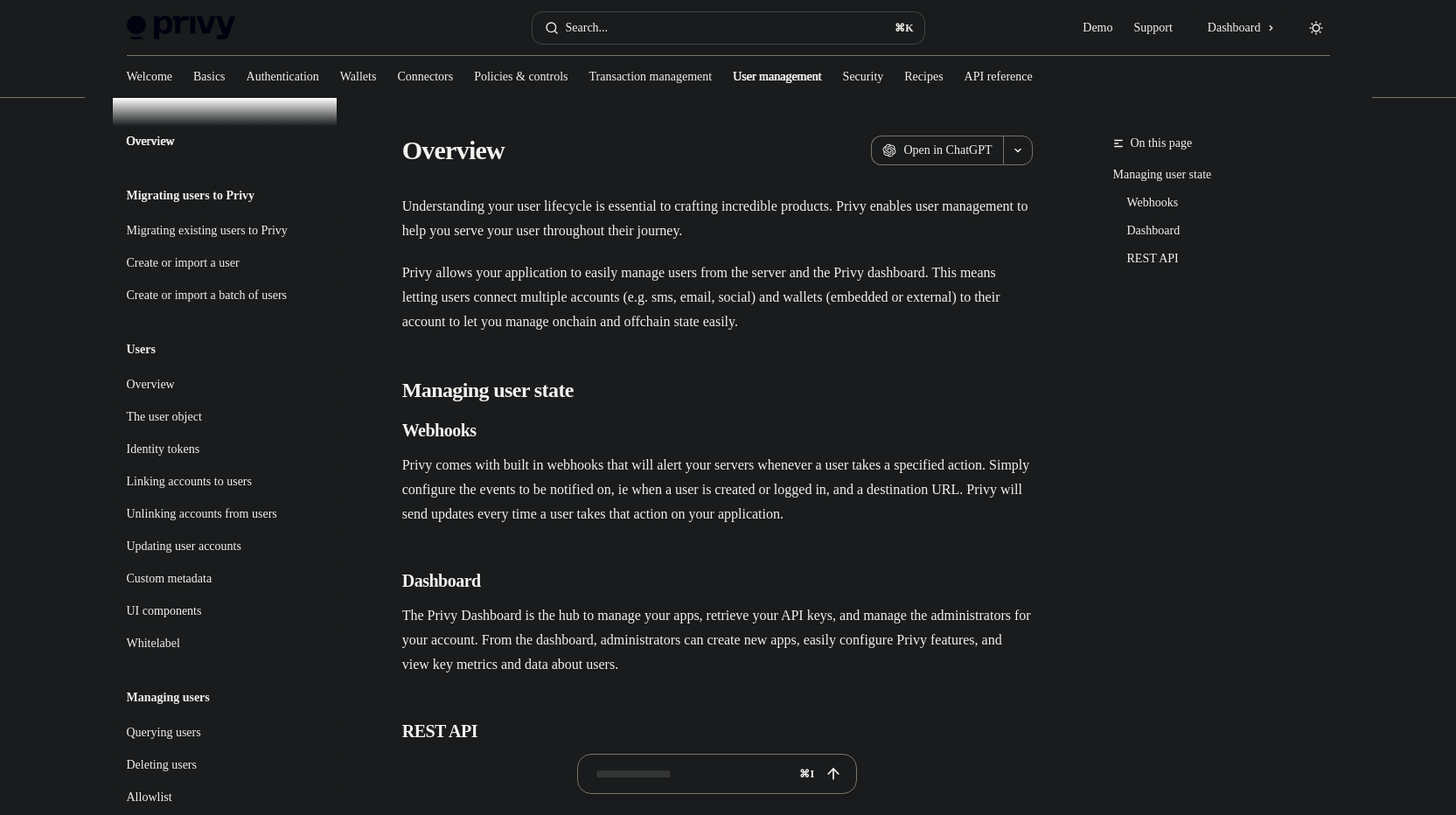
type textarea "*"
